Goal: Check status

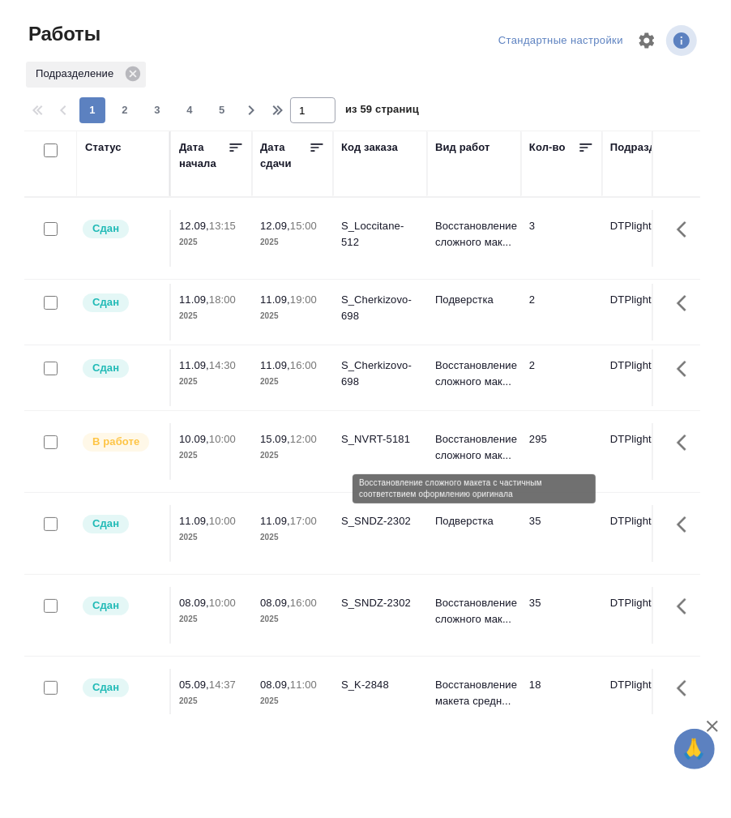
click at [467, 438] on p "Восстановление сложного мак..." at bounding box center [474, 447] width 78 height 32
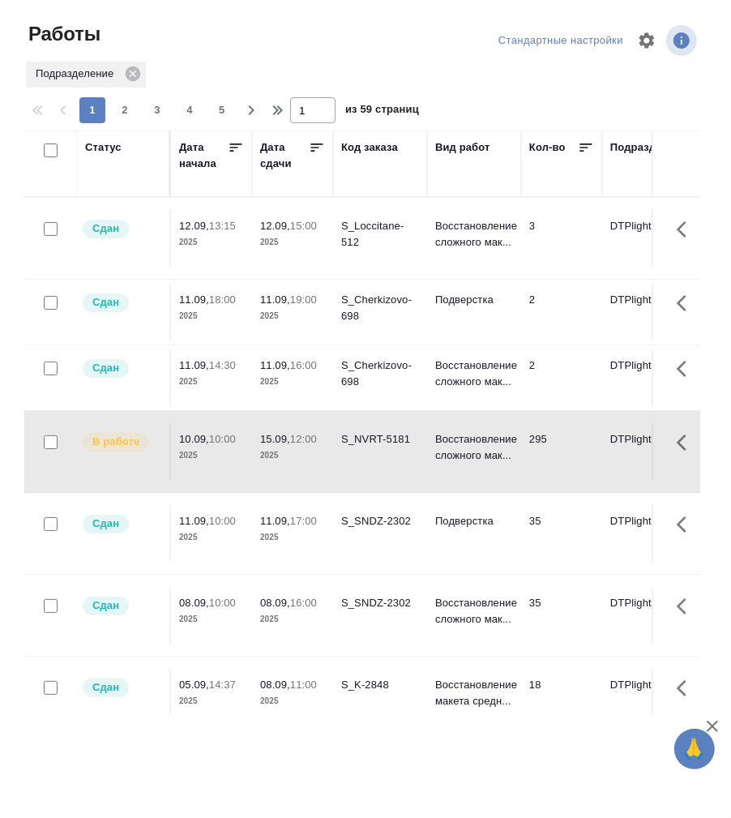
click at [101, 141] on div "Статус" at bounding box center [103, 147] width 36 height 16
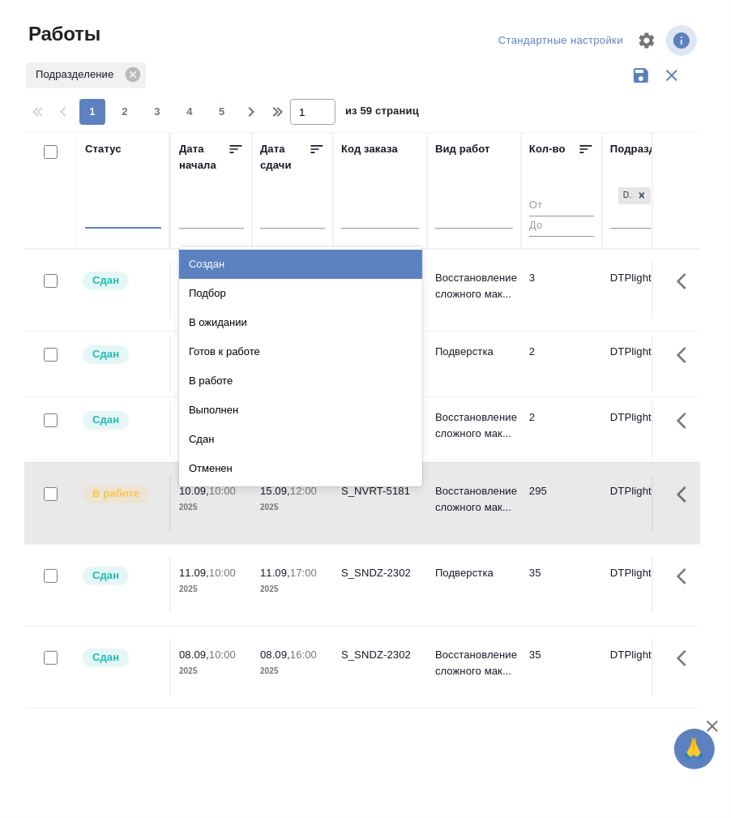
click at [136, 221] on div at bounding box center [123, 211] width 76 height 23
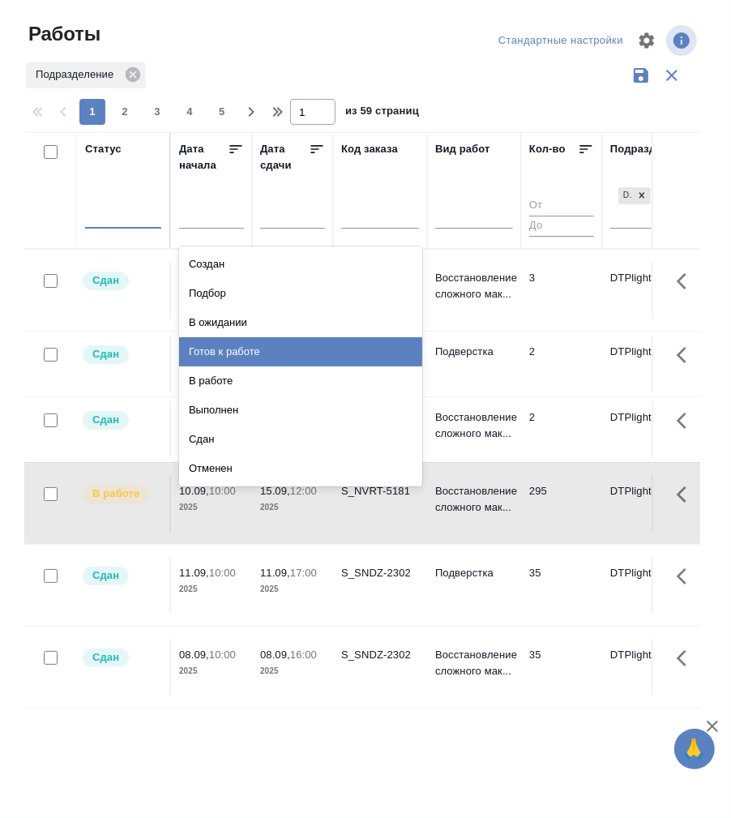
click at [267, 347] on div "Готов к работе" at bounding box center [300, 351] width 243 height 29
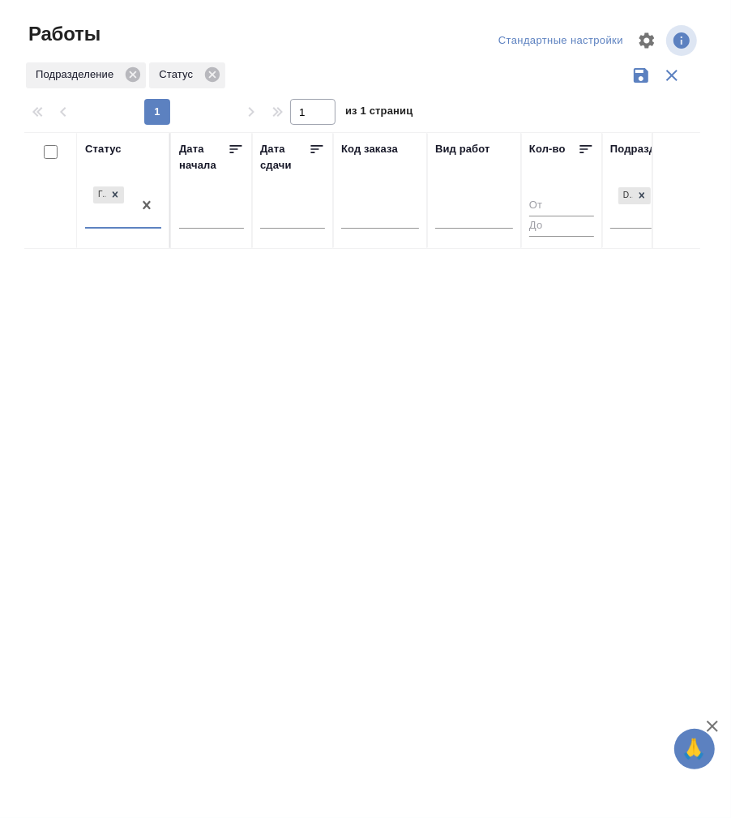
click at [131, 228] on div "Готов к работе" at bounding box center [123, 205] width 76 height 45
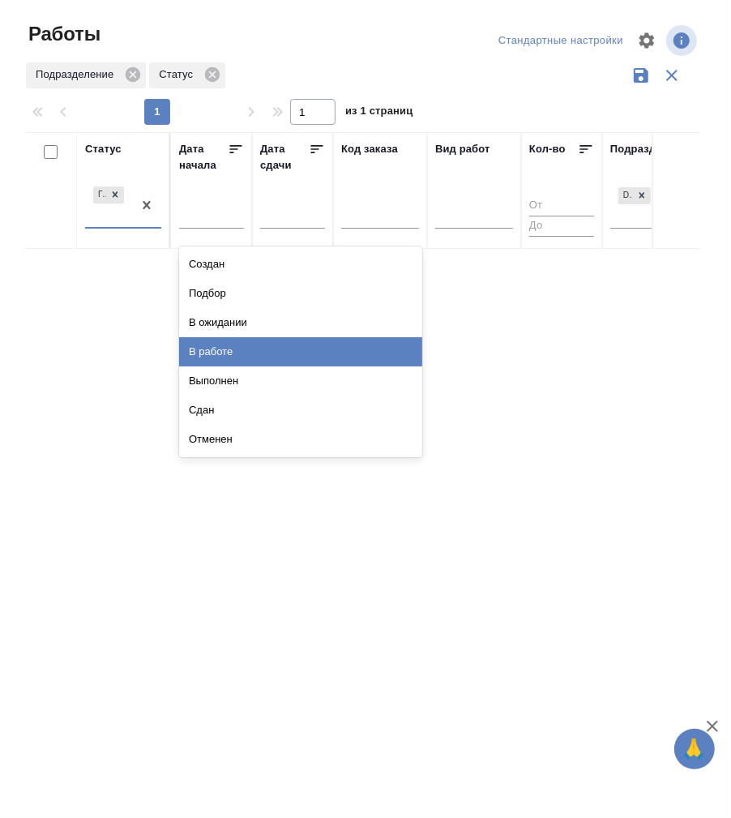
click at [233, 347] on div "В работе" at bounding box center [300, 351] width 243 height 29
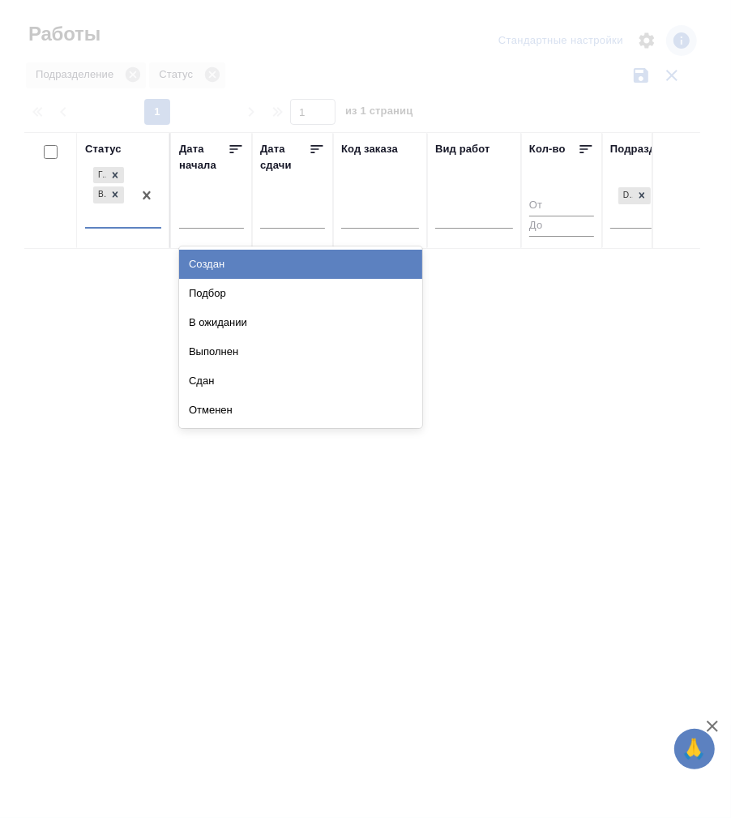
click at [139, 224] on div at bounding box center [146, 195] width 29 height 63
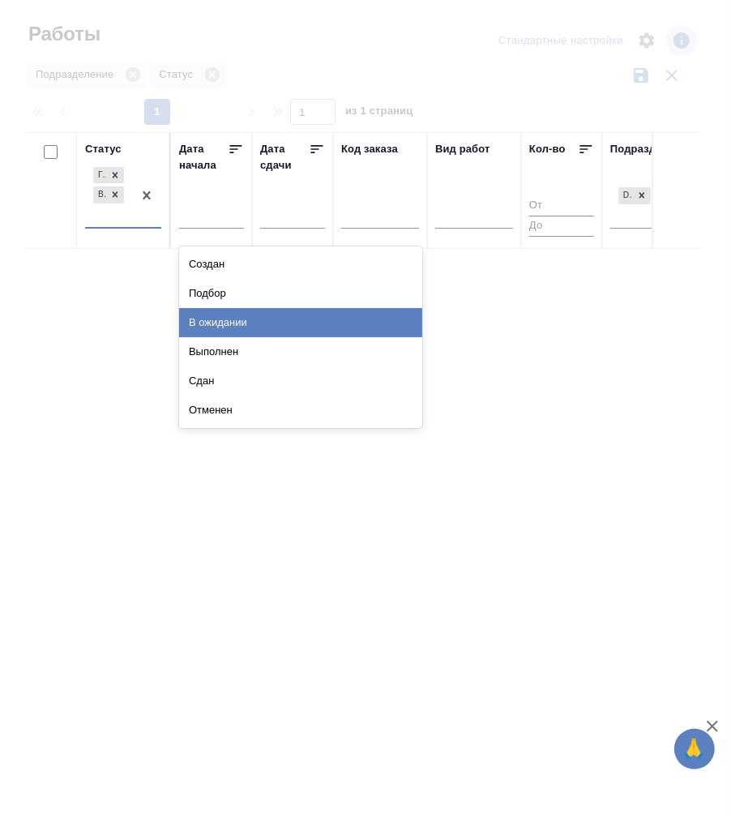
click at [236, 323] on div "В ожидании" at bounding box center [300, 322] width 243 height 29
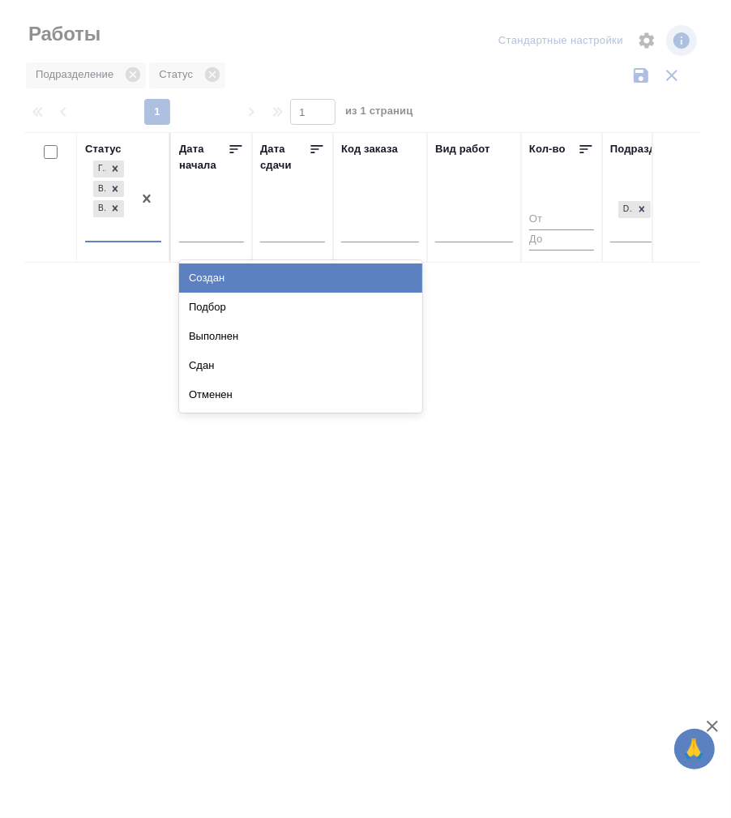
click at [126, 239] on div "[PERSON_NAME] к работе В работе В ожидании" at bounding box center [108, 198] width 47 height 83
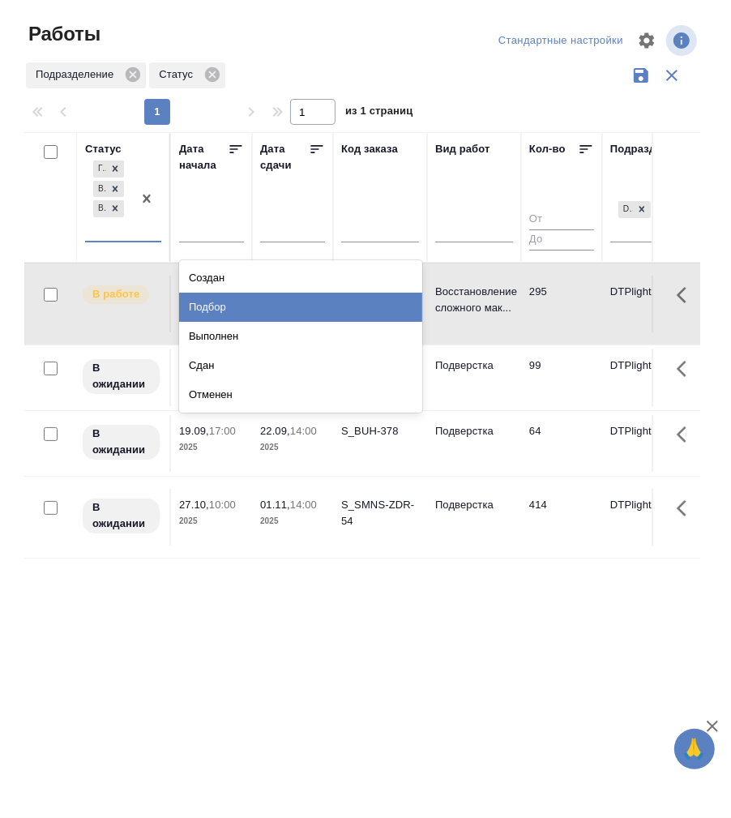
click at [233, 306] on div "Подбор" at bounding box center [300, 307] width 243 height 29
